Goal: Task Accomplishment & Management: Manage account settings

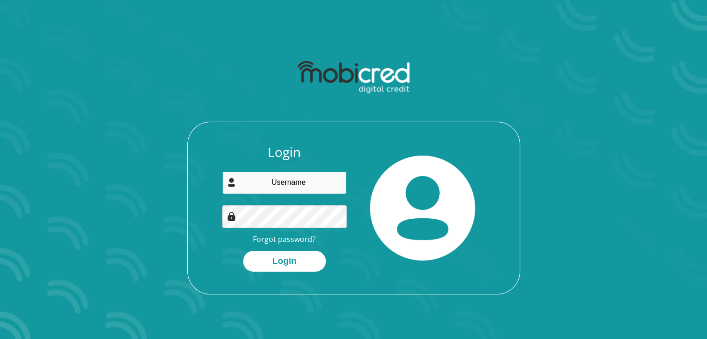
click at [297, 187] on input "email" at bounding box center [284, 182] width 124 height 23
type input "pamelamayoli5@gmail.com"
click at [277, 242] on link "Forgot password?" at bounding box center [284, 239] width 63 height 10
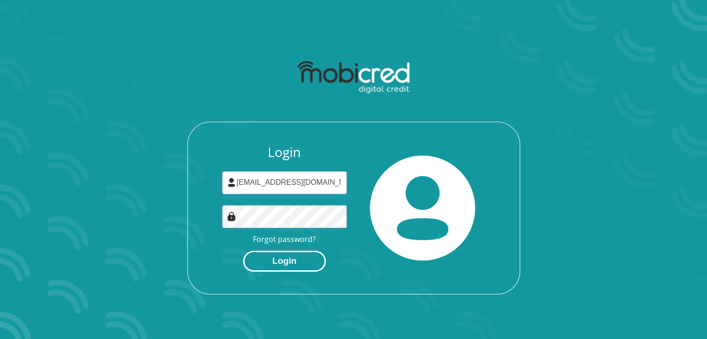
click at [294, 263] on button "Login" at bounding box center [284, 261] width 83 height 21
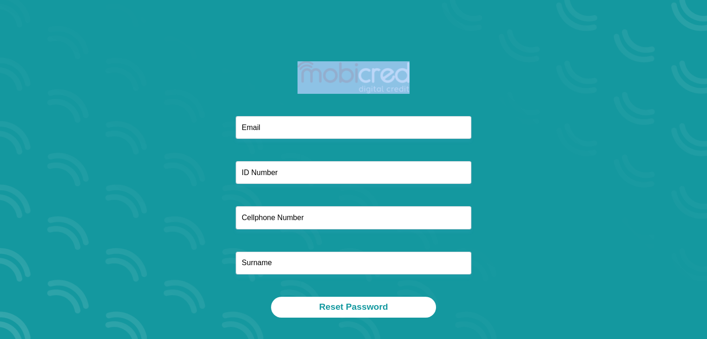
drag, startPoint x: 256, startPoint y: 112, endPoint x: 256, endPoint y: 121, distance: 9.3
click at [256, 121] on div "Reset Password" at bounding box center [353, 187] width 499 height 262
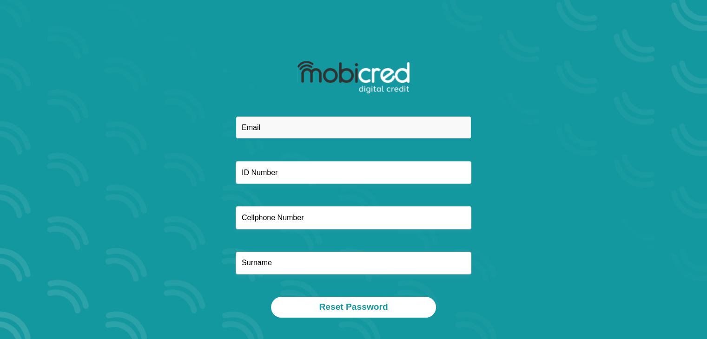
click at [256, 121] on input "email" at bounding box center [354, 127] width 236 height 23
type input "pamelamayoli5@gmail.com"
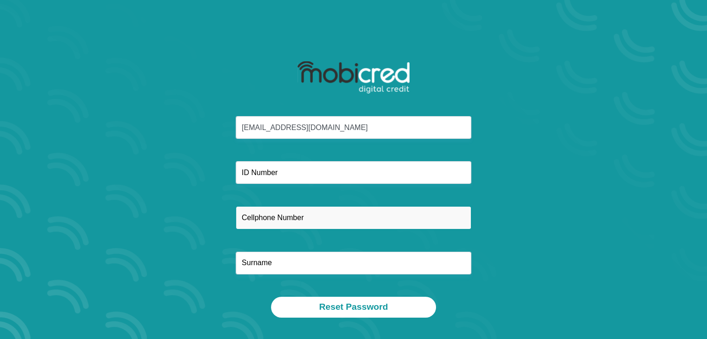
type input "0670337256"
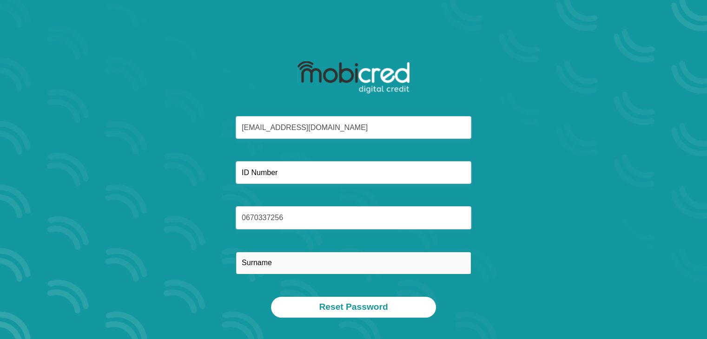
type input "Mayoli"
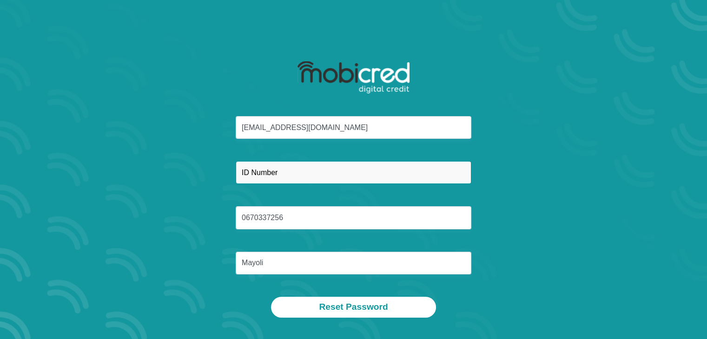
click at [273, 176] on input "text" at bounding box center [354, 172] width 236 height 23
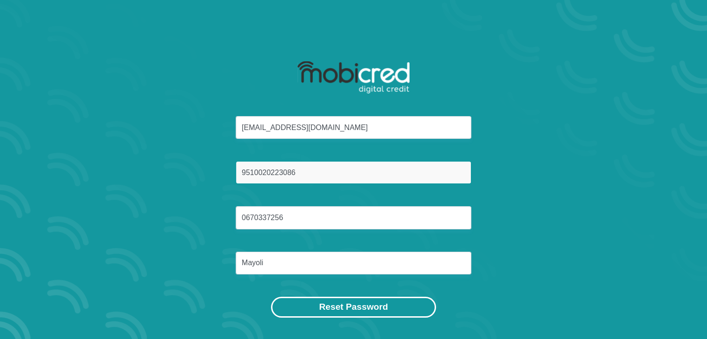
type input "9510020223086"
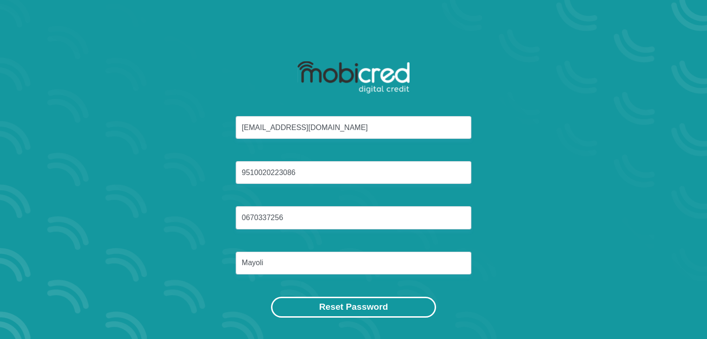
click at [338, 306] on button "Reset Password" at bounding box center [353, 307] width 164 height 21
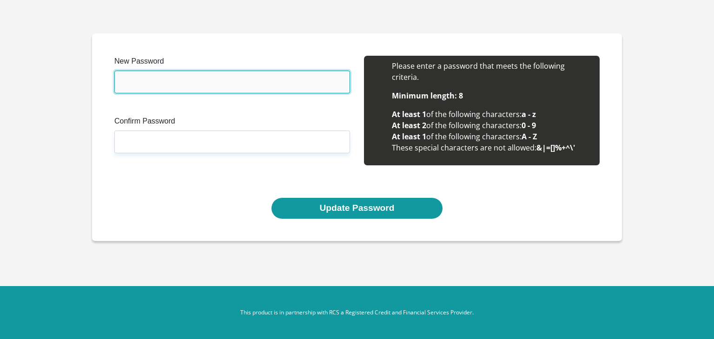
click at [256, 76] on input "New Password" at bounding box center [232, 82] width 236 height 23
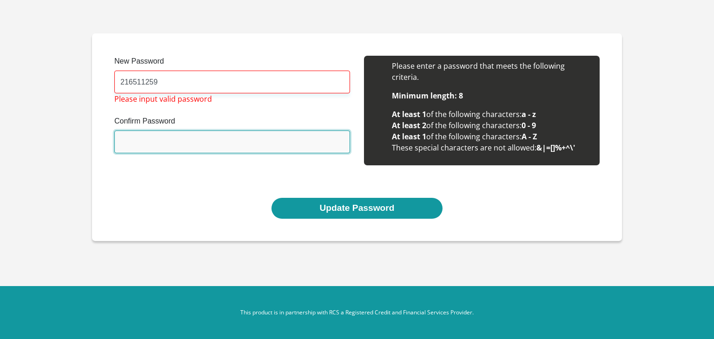
click at [231, 136] on input "Confirm Password" at bounding box center [232, 142] width 236 height 23
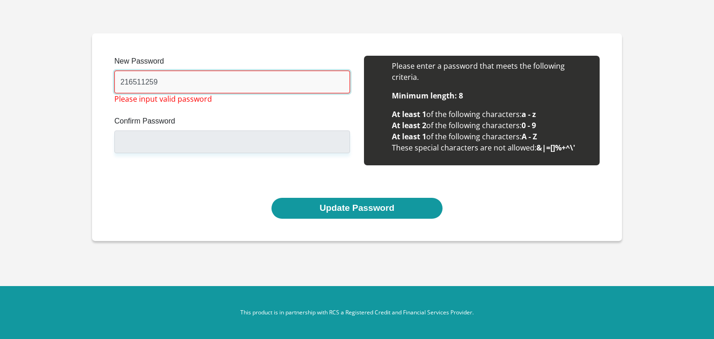
click at [206, 79] on input "216511259" at bounding box center [232, 82] width 236 height 23
type input "2"
type input "Zikhona1995"
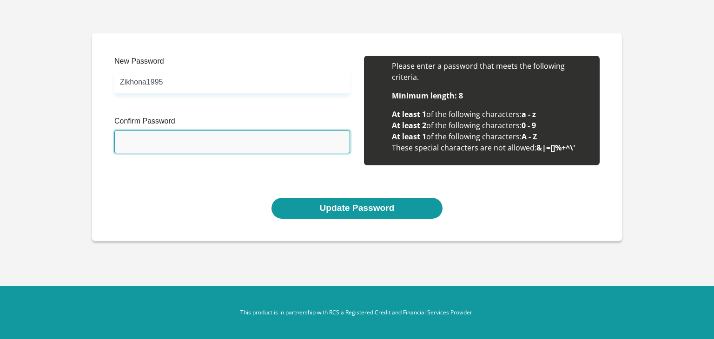
click at [164, 141] on input "Confirm Password" at bounding box center [232, 142] width 236 height 23
type input "Zikhona1995"
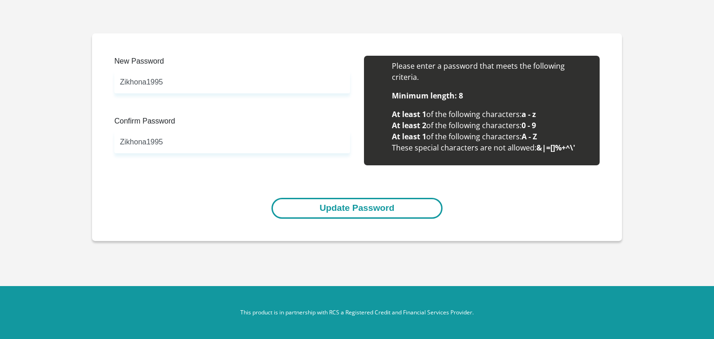
click at [330, 206] on button "Update Password" at bounding box center [356, 208] width 170 height 21
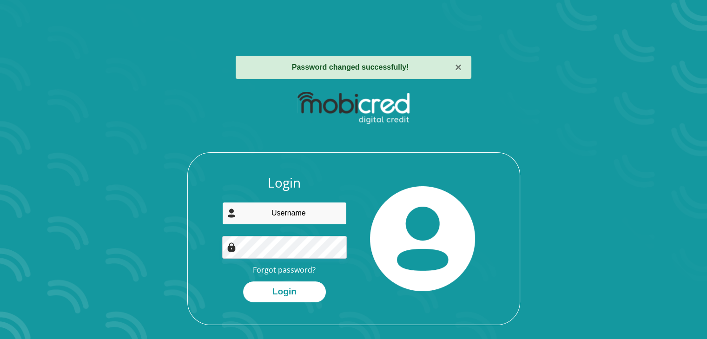
click at [322, 208] on input "email" at bounding box center [284, 213] width 124 height 23
type input "[EMAIL_ADDRESS][DOMAIN_NAME]"
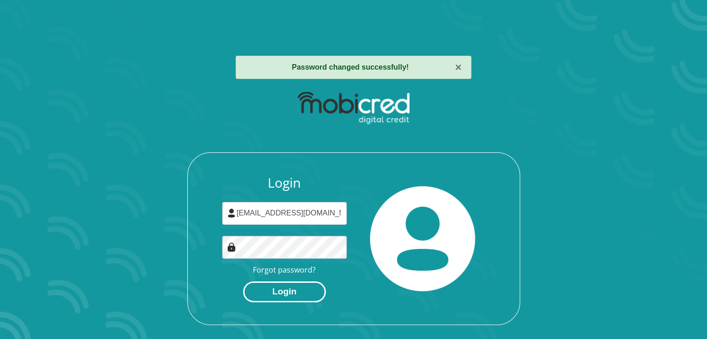
click at [286, 290] on button "Login" at bounding box center [284, 292] width 83 height 21
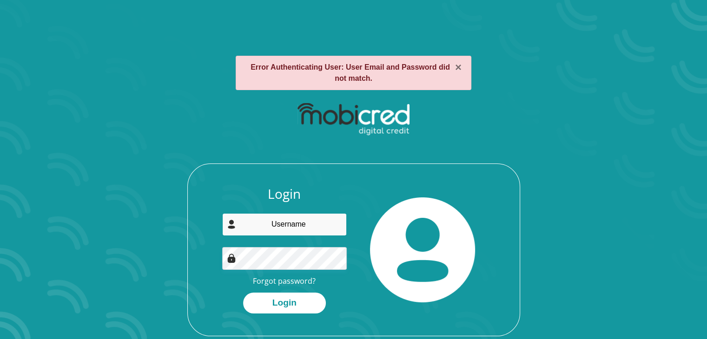
click at [271, 229] on input "email" at bounding box center [284, 224] width 124 height 23
type input "p"
type input "[EMAIL_ADDRESS][DOMAIN_NAME]"
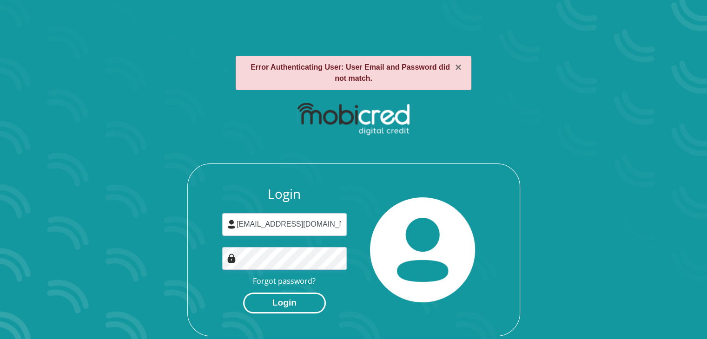
click at [273, 298] on button "Login" at bounding box center [284, 303] width 83 height 21
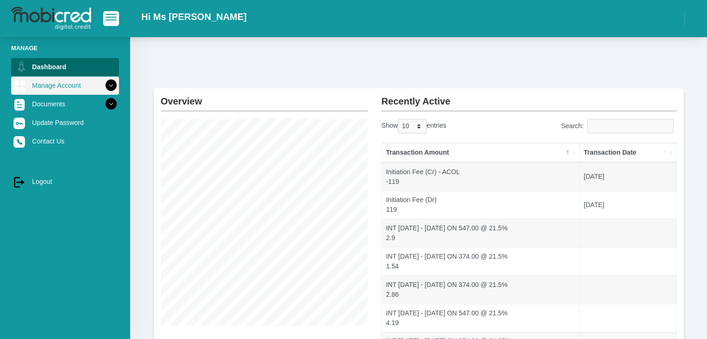
click at [78, 85] on link "Manage Account" at bounding box center [65, 86] width 108 height 18
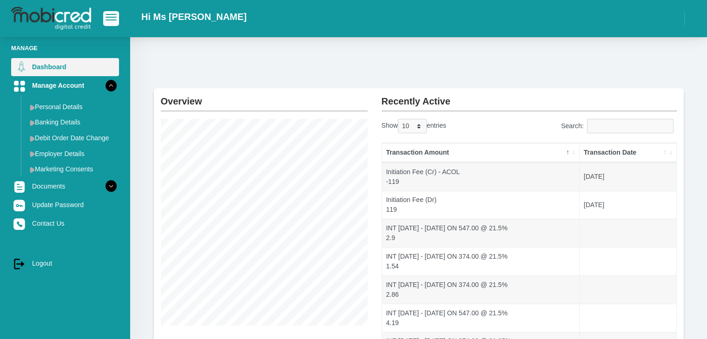
click at [65, 73] on link "Dashboard" at bounding box center [65, 67] width 108 height 18
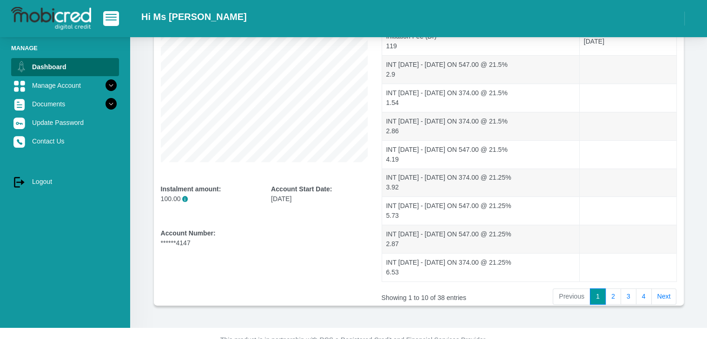
scroll to position [183, 0]
